Goal: Information Seeking & Learning: Learn about a topic

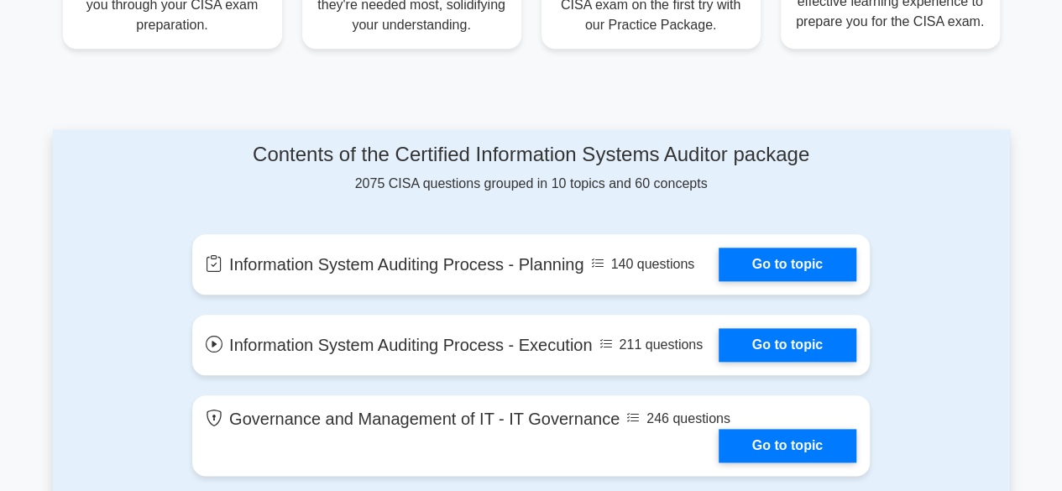
scroll to position [786, 0]
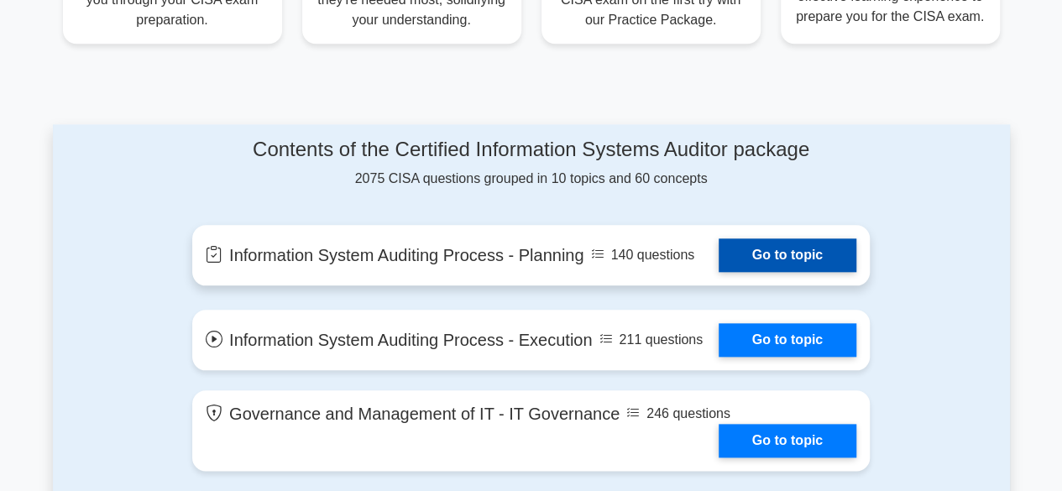
click at [755, 252] on link "Go to topic" at bounding box center [787, 255] width 138 height 34
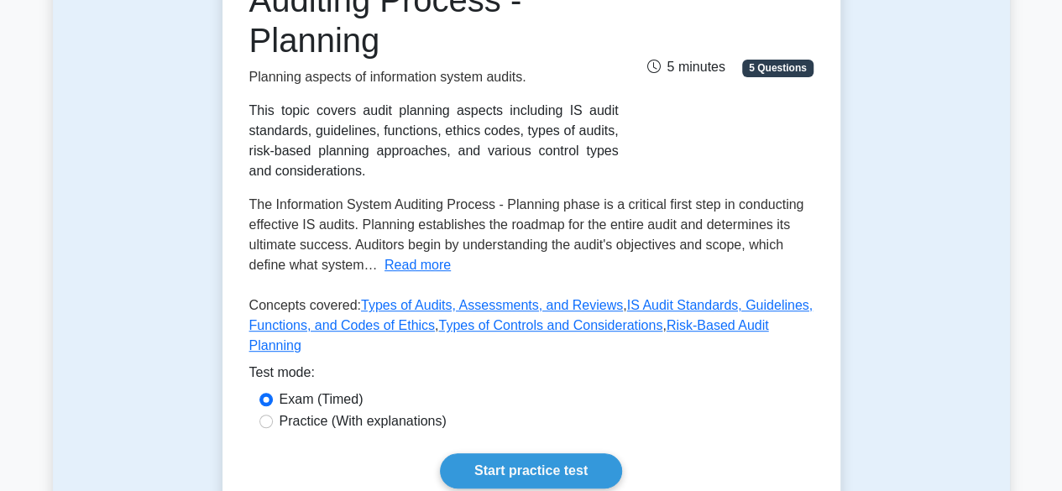
scroll to position [336, 0]
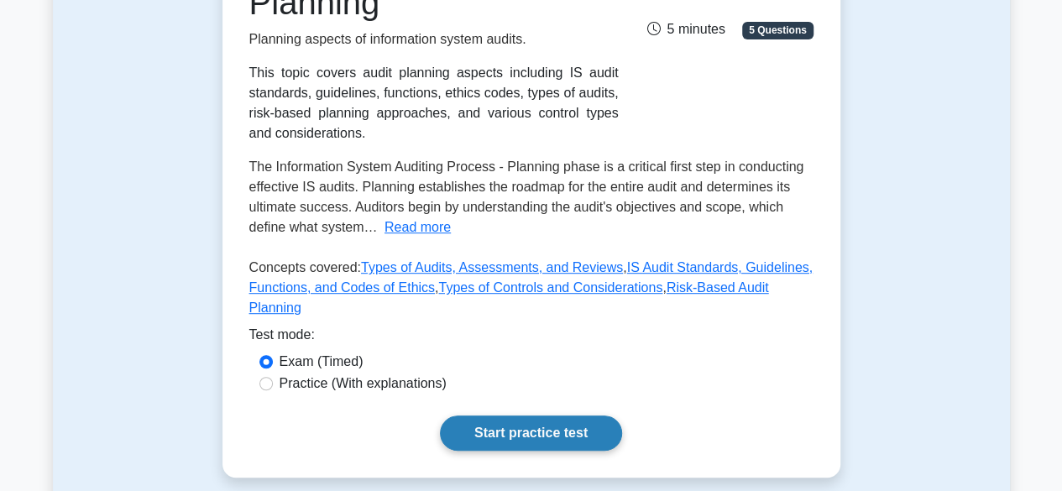
click at [549, 415] on link "Start practice test" at bounding box center [531, 432] width 182 height 35
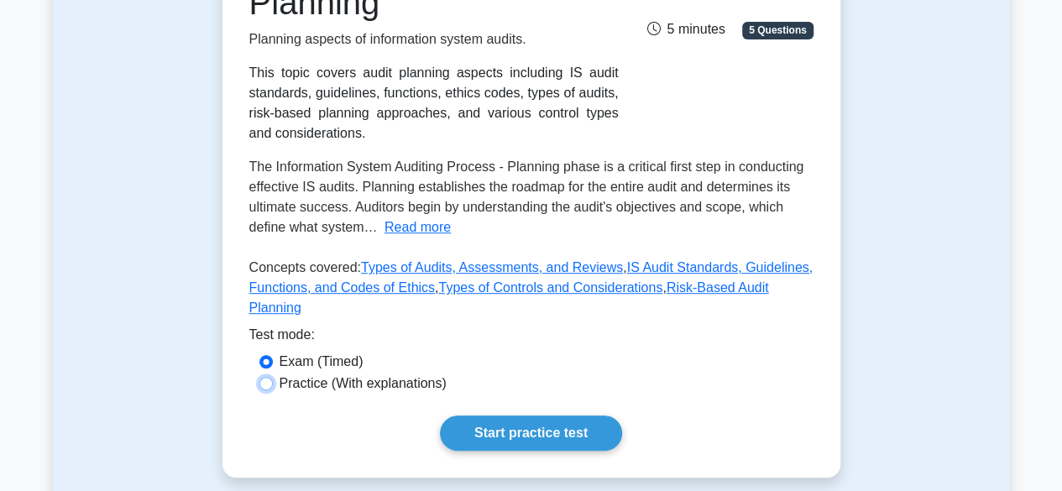
click at [269, 377] on input "Practice (With explanations)" at bounding box center [265, 383] width 13 height 13
radio input "true"
click at [401, 266] on link "Types of Audits, Assessments, and Reviews" at bounding box center [492, 267] width 262 height 14
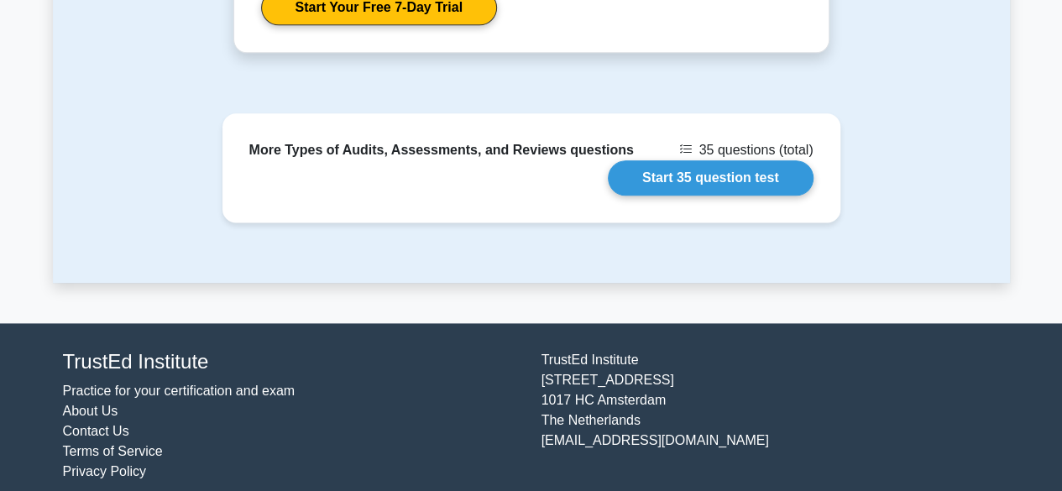
scroll to position [1011, 0]
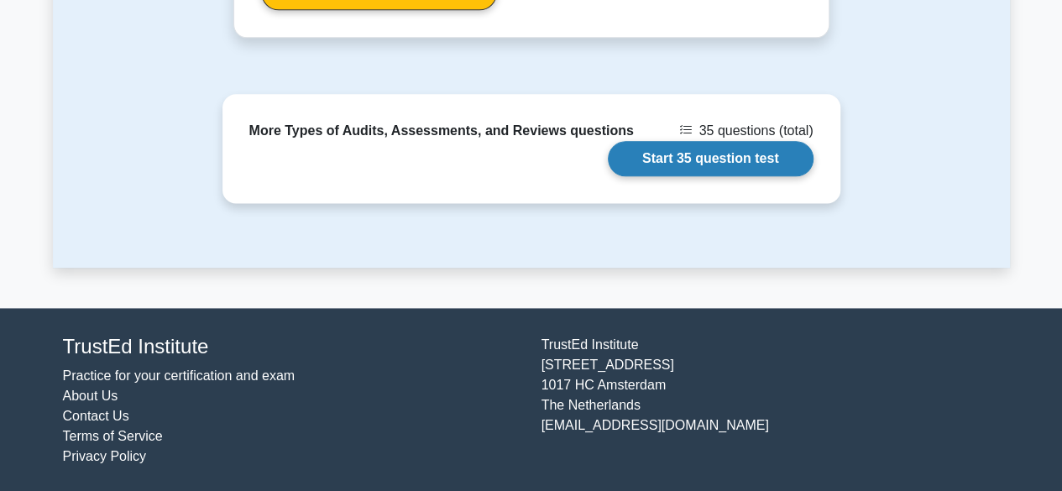
click at [718, 152] on link "Start 35 question test" at bounding box center [711, 158] width 206 height 35
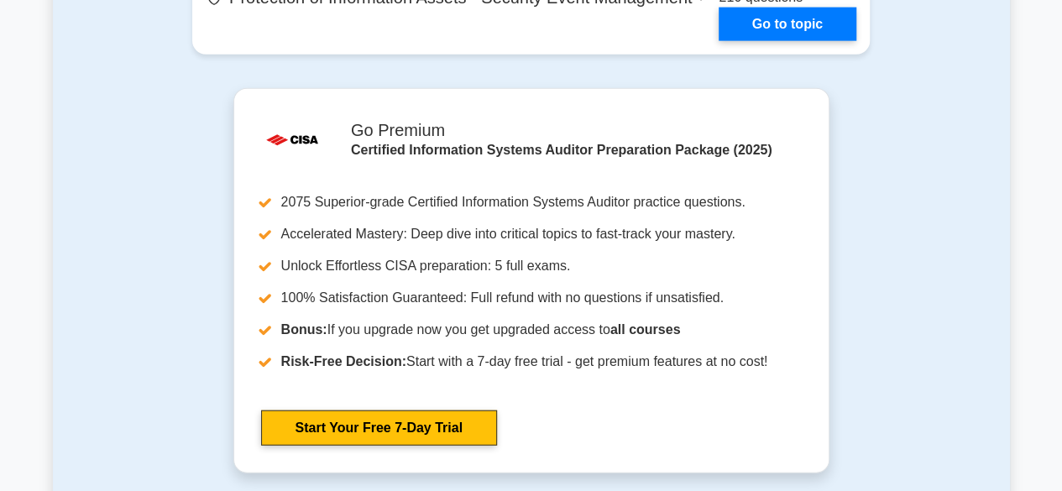
scroll to position [1969, 0]
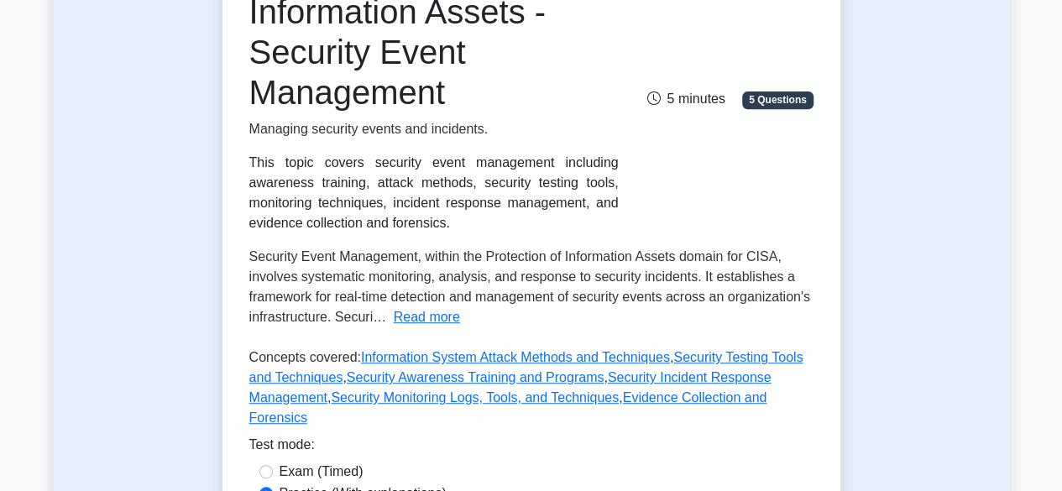
scroll to position [347, 0]
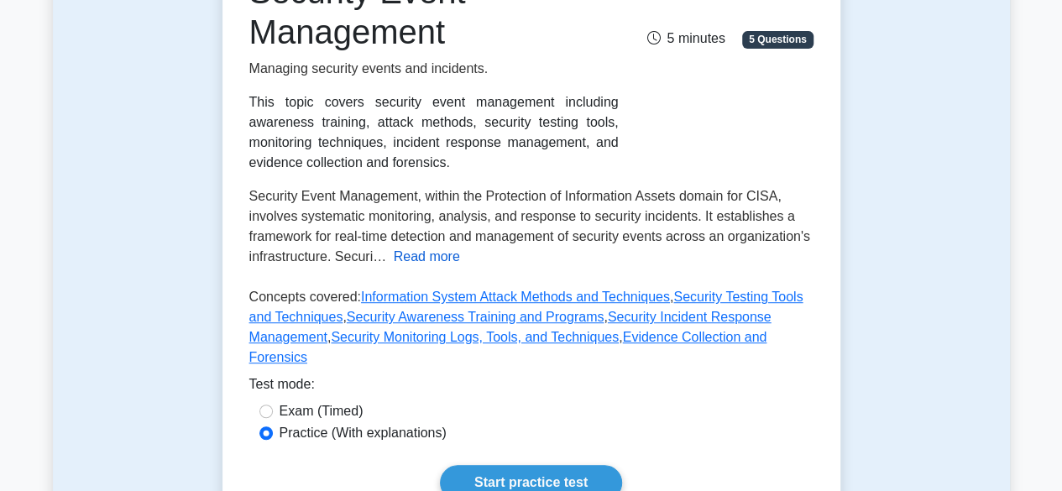
click at [460, 256] on button "Read more" at bounding box center [427, 257] width 66 height 20
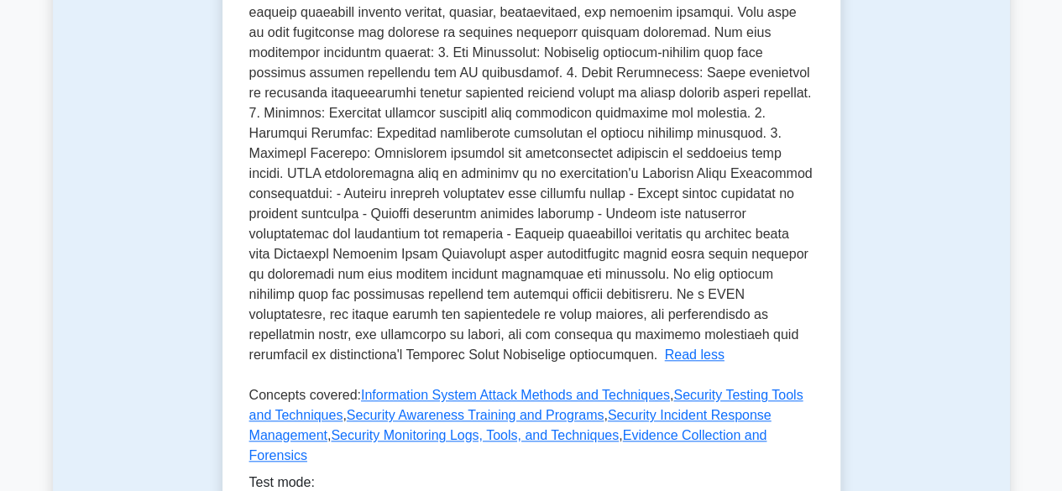
scroll to position [638, 0]
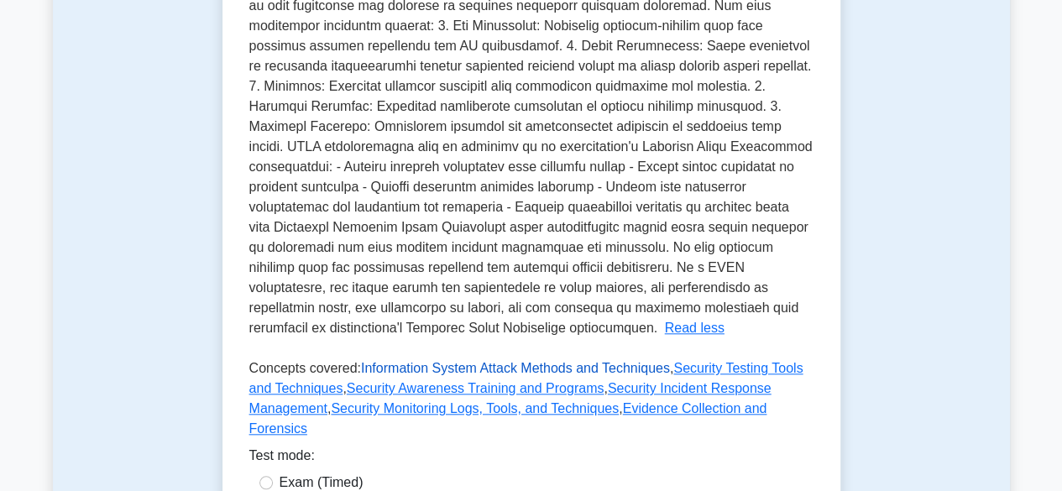
click at [462, 371] on link "Information System Attack Methods and Techniques" at bounding box center [515, 368] width 309 height 14
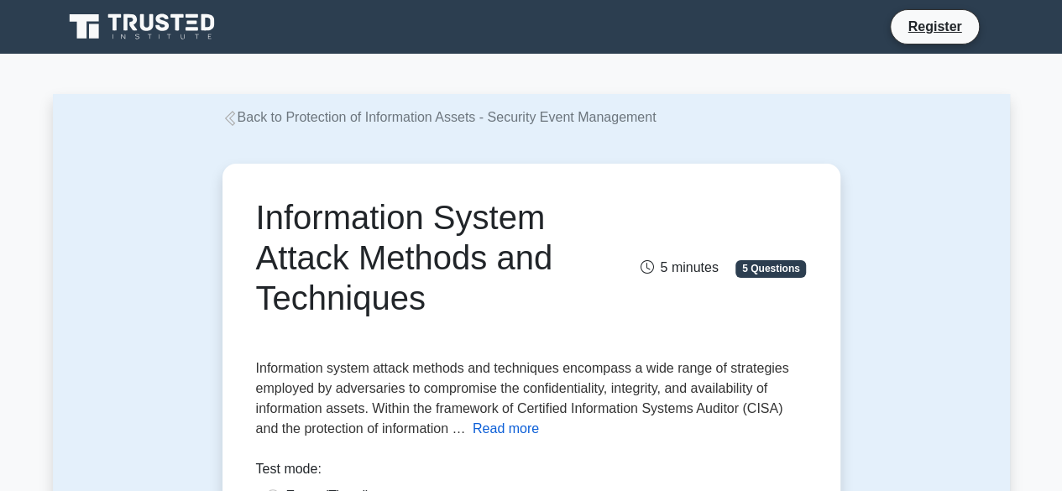
click at [515, 430] on button "Read more" at bounding box center [506, 429] width 66 height 20
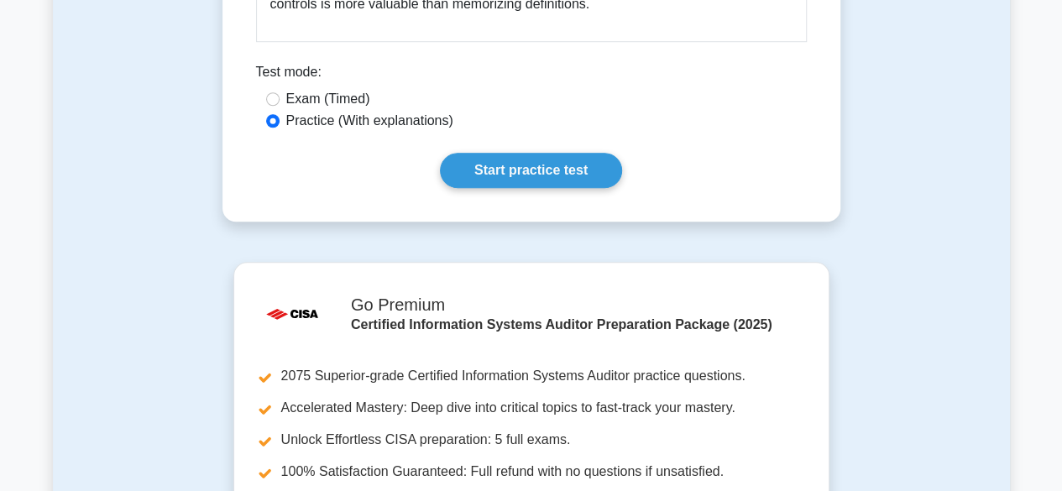
scroll to position [3849, 0]
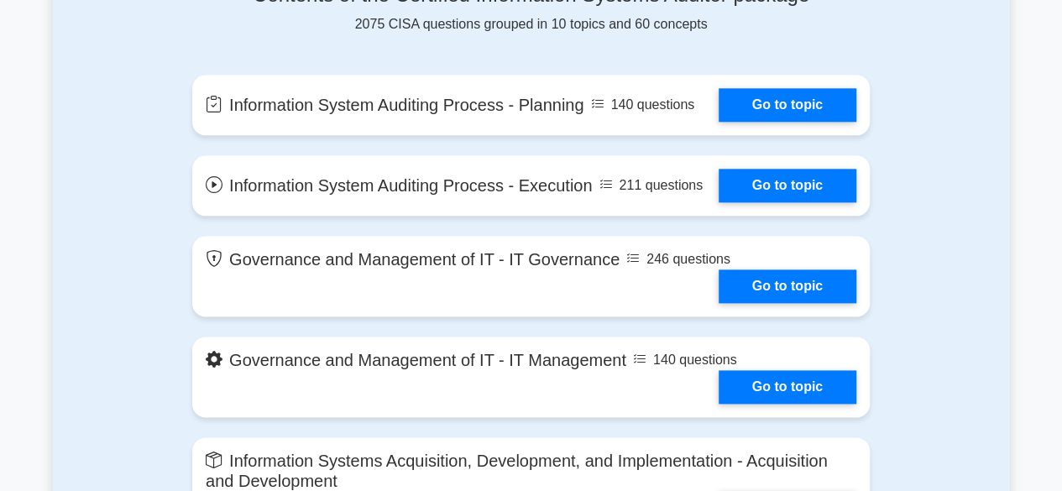
scroll to position [974, 0]
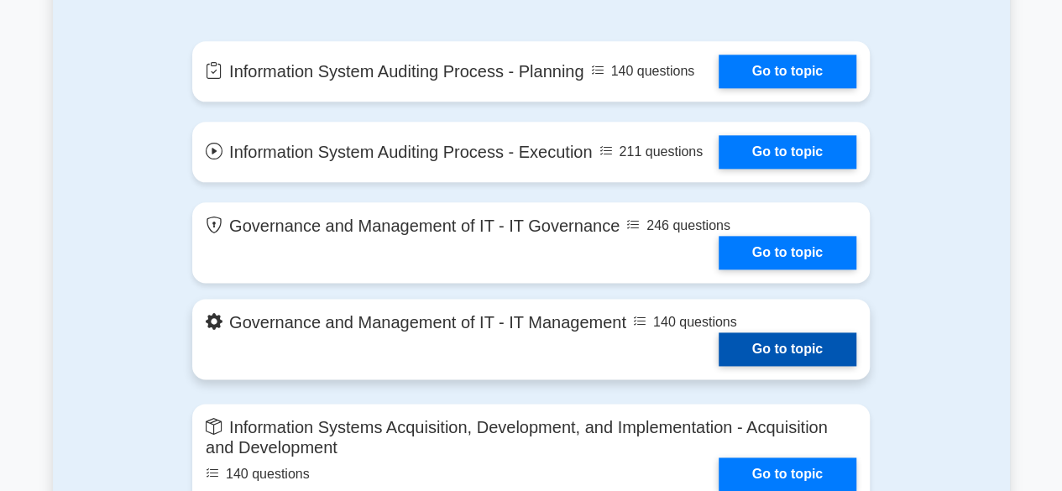
click at [777, 366] on link "Go to topic" at bounding box center [787, 349] width 138 height 34
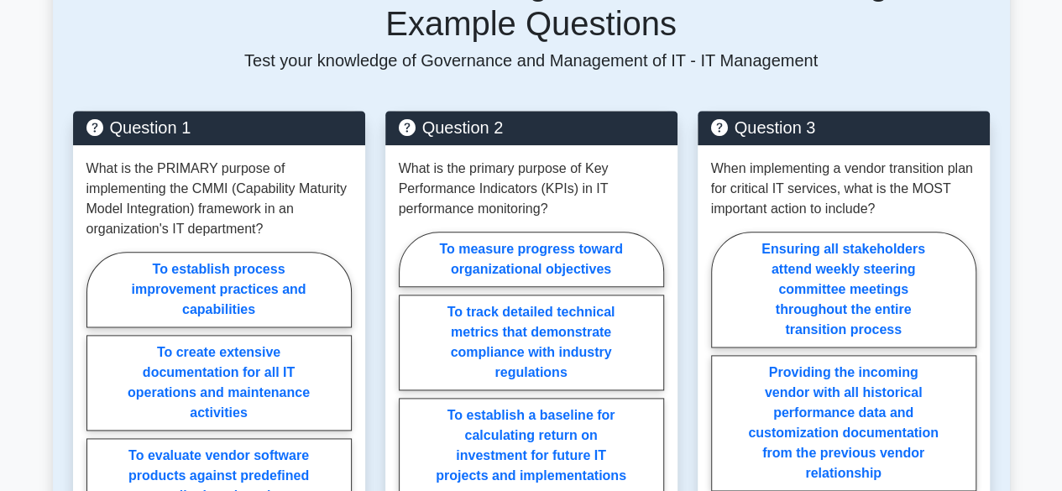
scroll to position [928, 0]
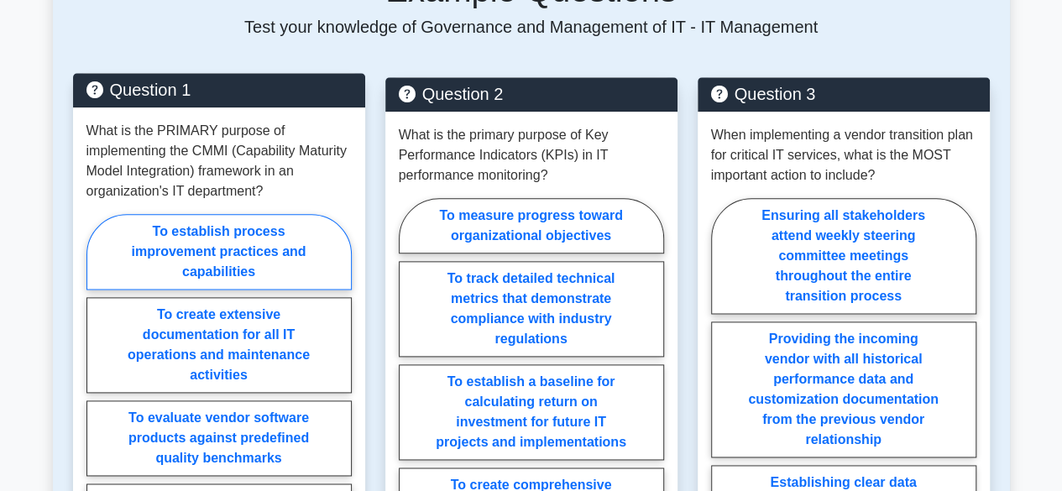
click at [213, 250] on label "To establish process improvement practices and capabilities" at bounding box center [218, 252] width 265 height 76
click at [97, 386] on input "To establish process improvement practices and capabilities" at bounding box center [91, 391] width 11 height 11
radio input "true"
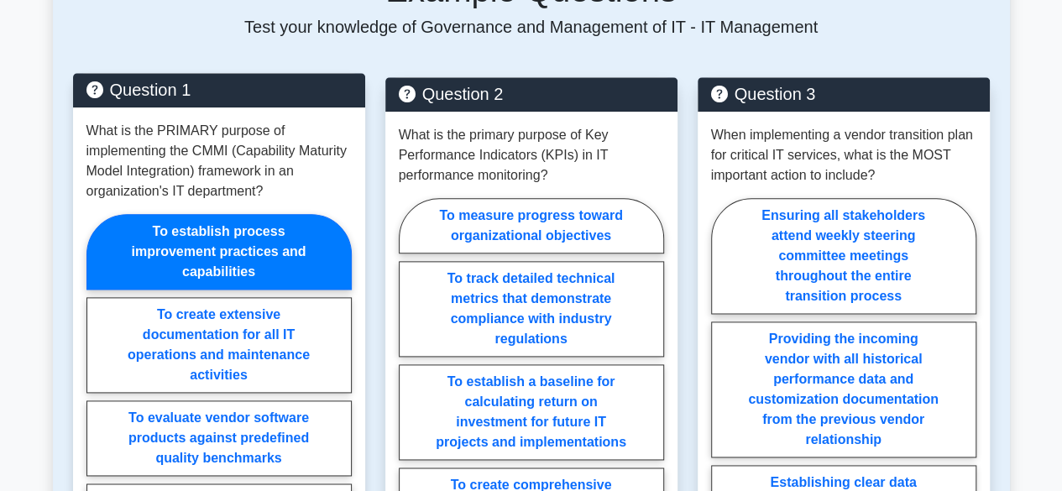
click at [213, 250] on label "To establish process improvement practices and capabilities" at bounding box center [218, 252] width 265 height 76
click at [97, 386] on input "To establish process improvement practices and capabilities" at bounding box center [91, 391] width 11 height 11
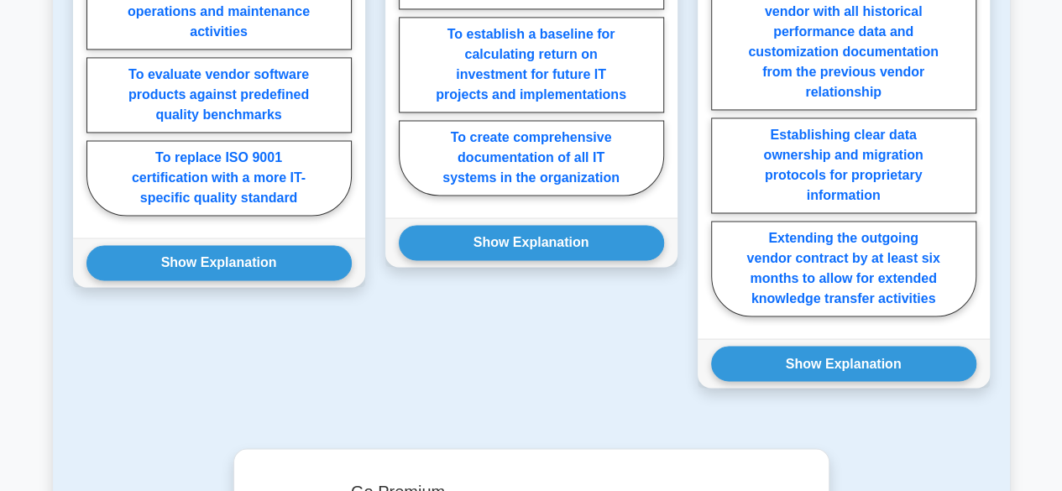
scroll to position [1309, 0]
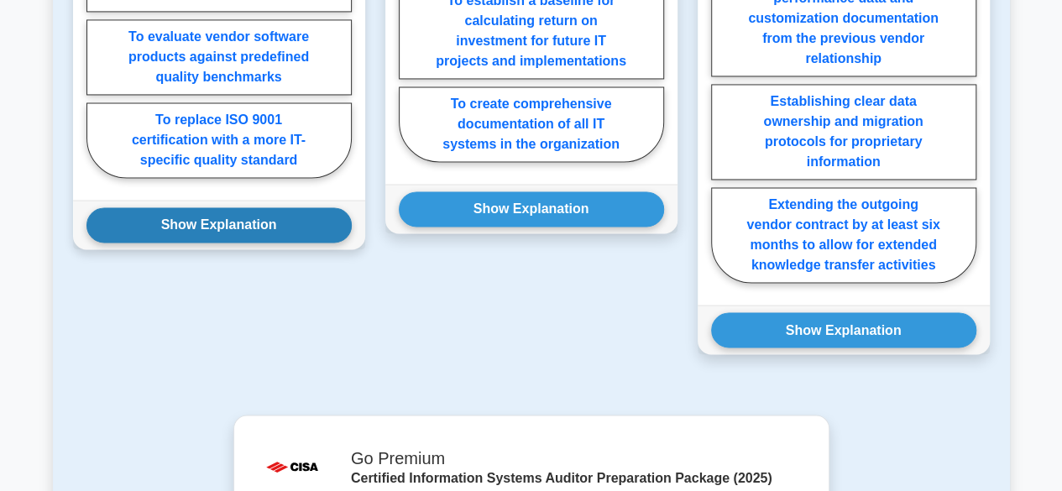
click at [175, 225] on button "Show Explanation" at bounding box center [218, 224] width 265 height 35
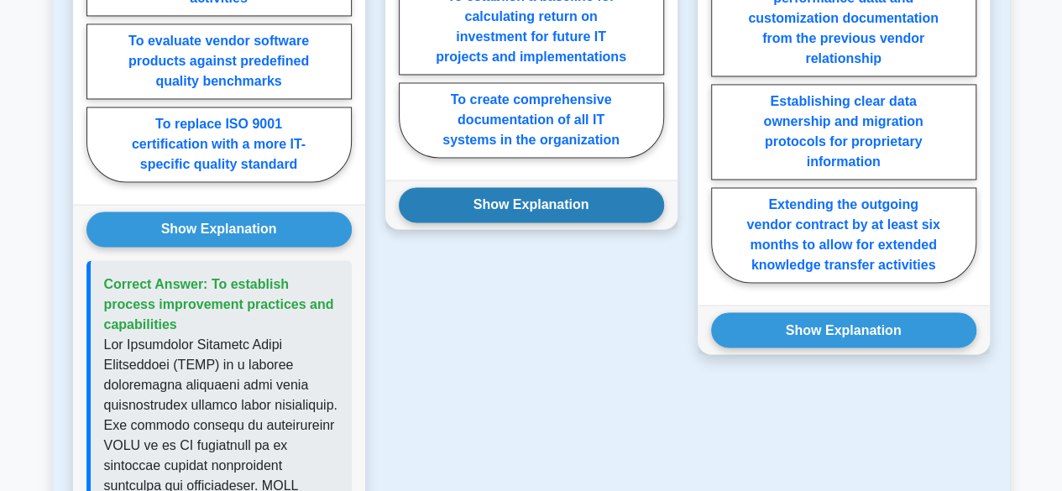
click at [494, 196] on button "Show Explanation" at bounding box center [531, 204] width 265 height 35
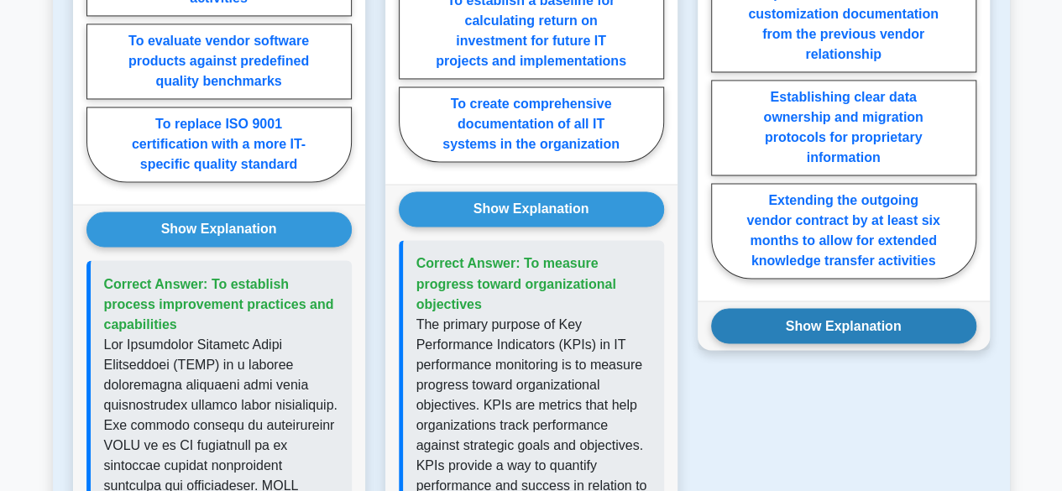
click at [786, 313] on button "Show Explanation" at bounding box center [843, 325] width 265 height 35
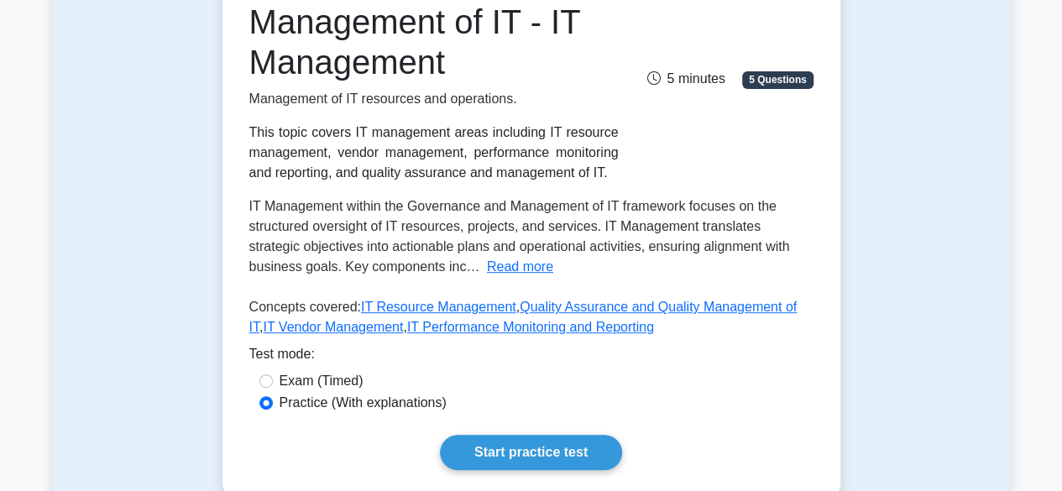
scroll to position [0, 0]
